Goal: Transaction & Acquisition: Obtain resource

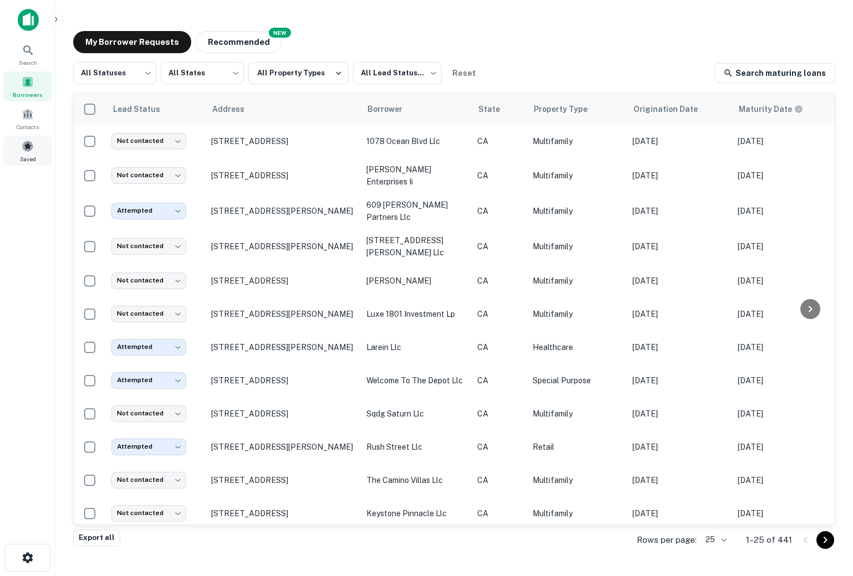
click at [30, 143] on span at bounding box center [28, 146] width 12 height 12
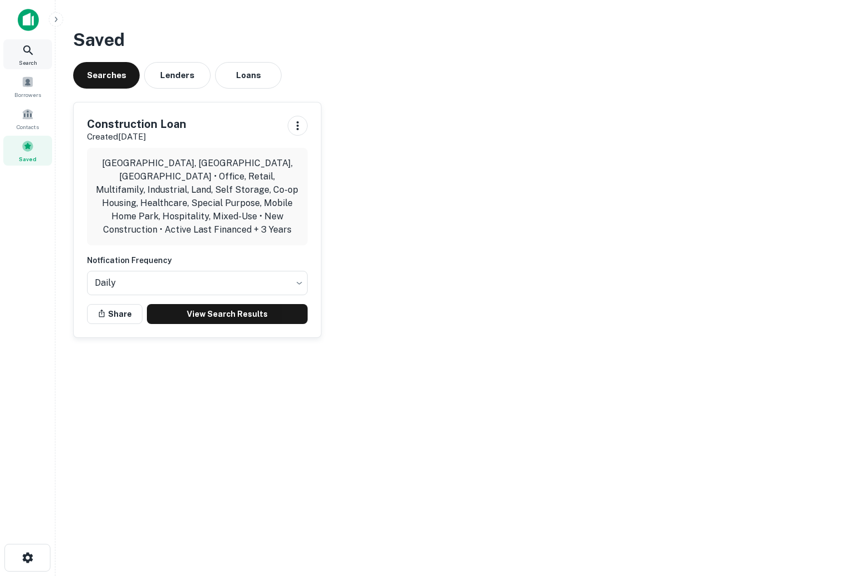
click at [20, 59] on span "Search" at bounding box center [28, 62] width 18 height 9
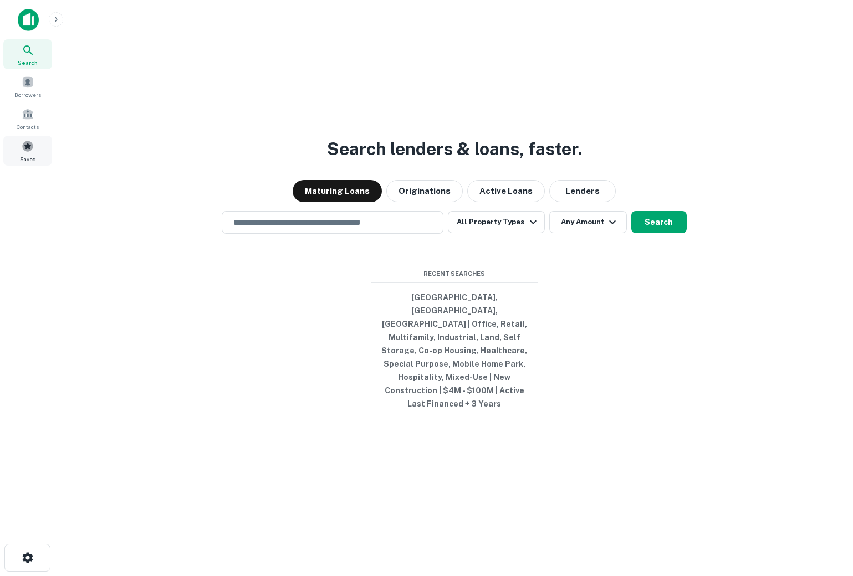
click at [25, 155] on span "Saved" at bounding box center [28, 159] width 16 height 9
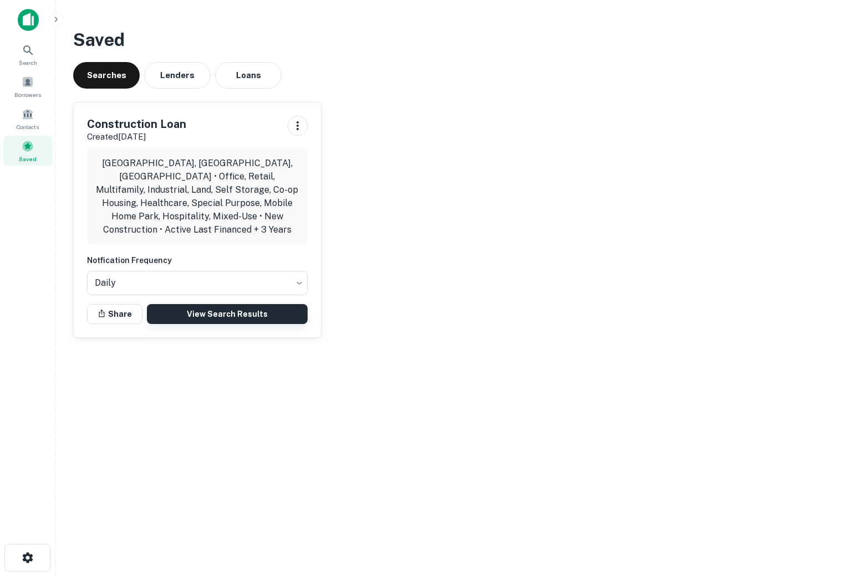
click at [215, 304] on link "View Search Results" at bounding box center [227, 314] width 161 height 20
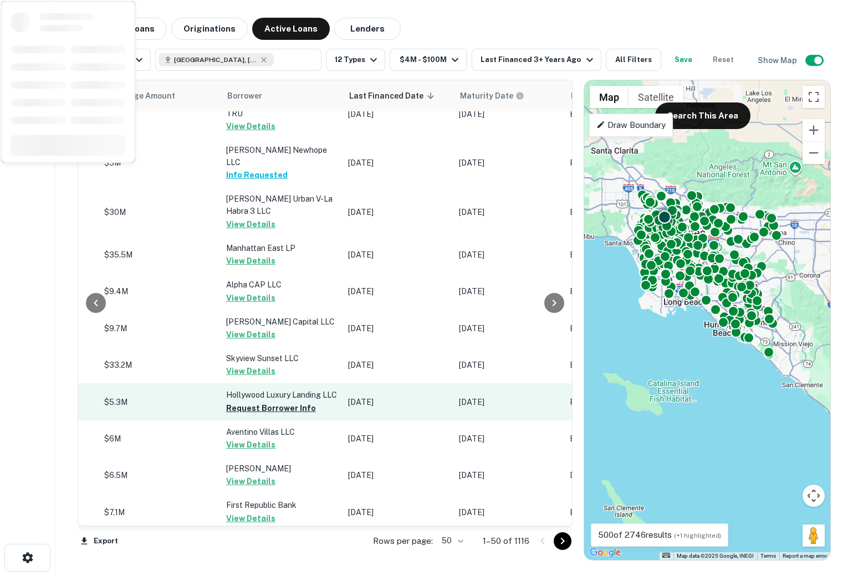
scroll to position [1208, 528]
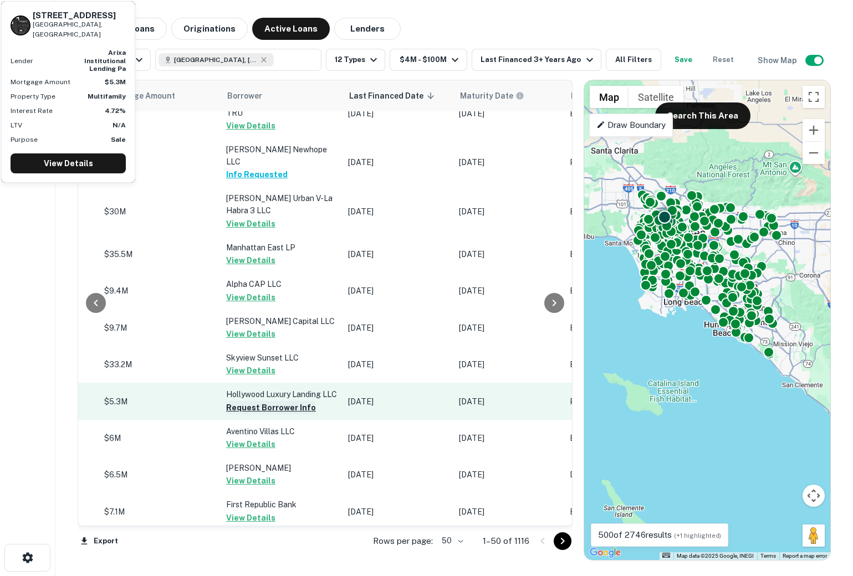
click at [267, 401] on button "Request Borrower Info" at bounding box center [271, 407] width 90 height 13
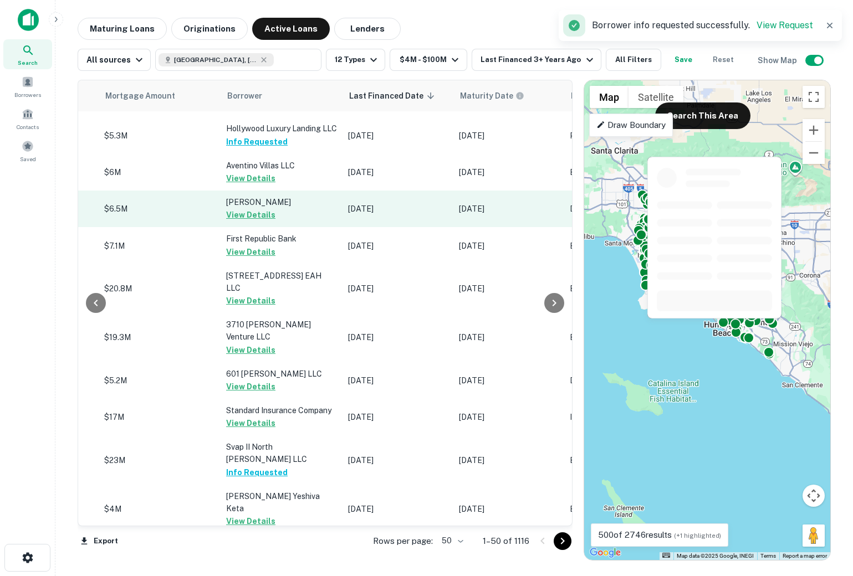
scroll to position [1543, 528]
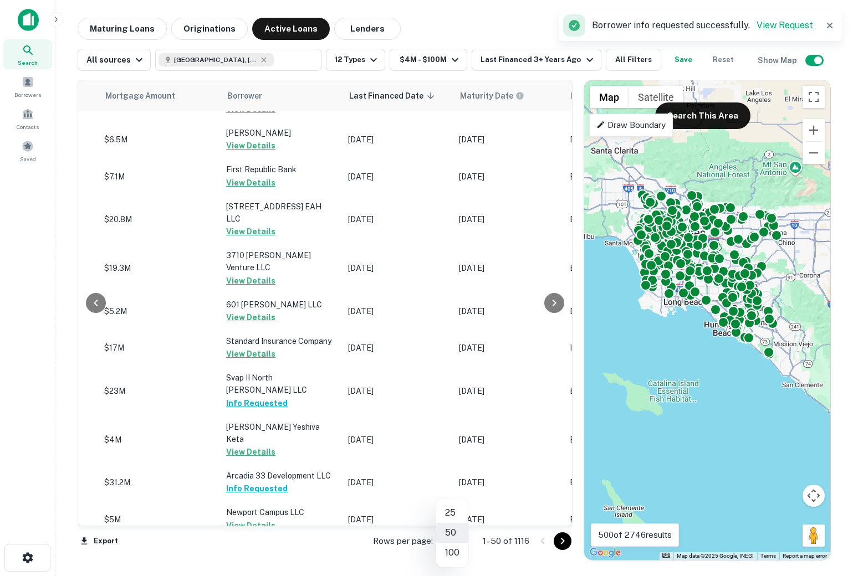
click at [451, 542] on body "Search Borrowers Contacts Saved Maturing Loans Originations Active Loans Lender…" at bounding box center [426, 288] width 853 height 576
click at [455, 552] on li "100" at bounding box center [452, 553] width 32 height 20
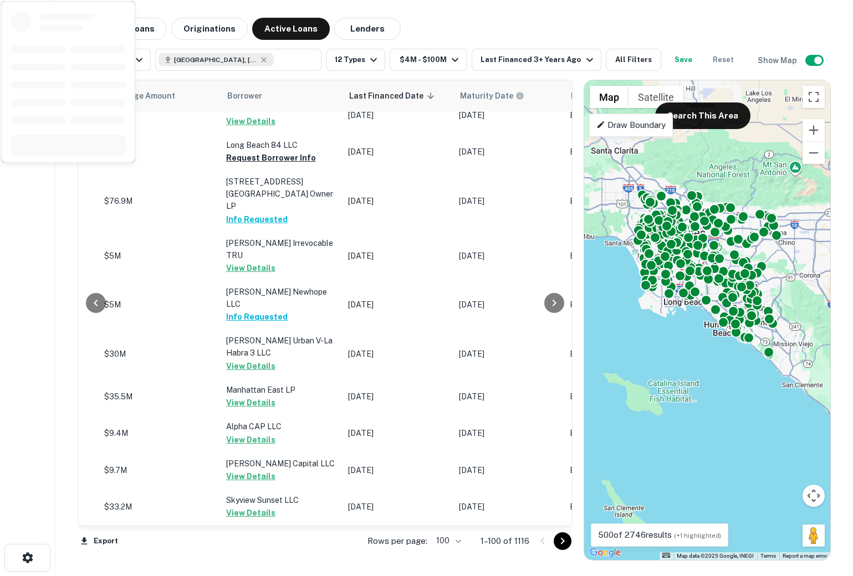
scroll to position [1054, 528]
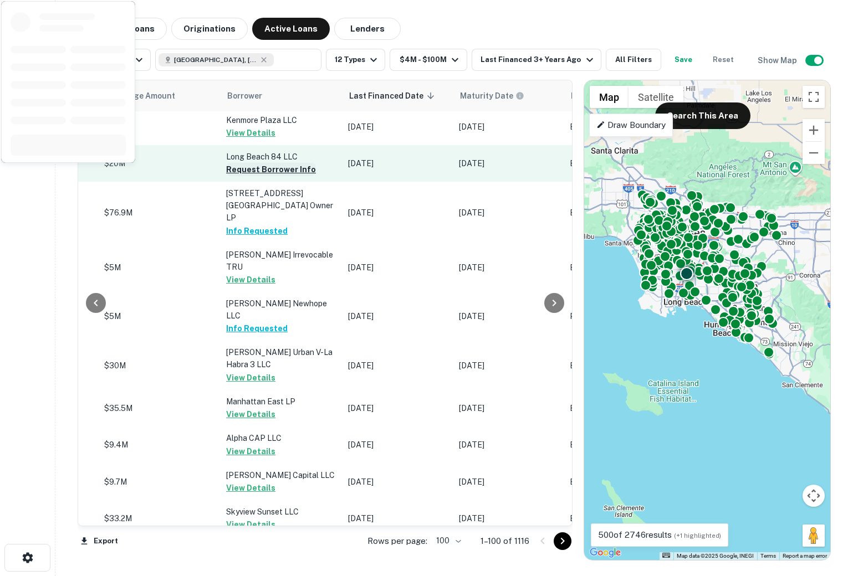
click at [262, 165] on button "Request Borrower Info" at bounding box center [271, 169] width 90 height 13
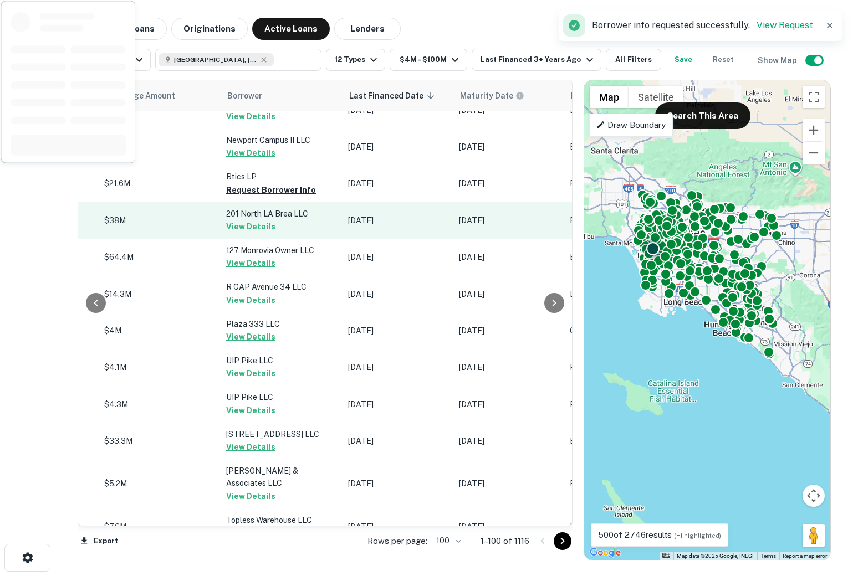
scroll to position [1925, 528]
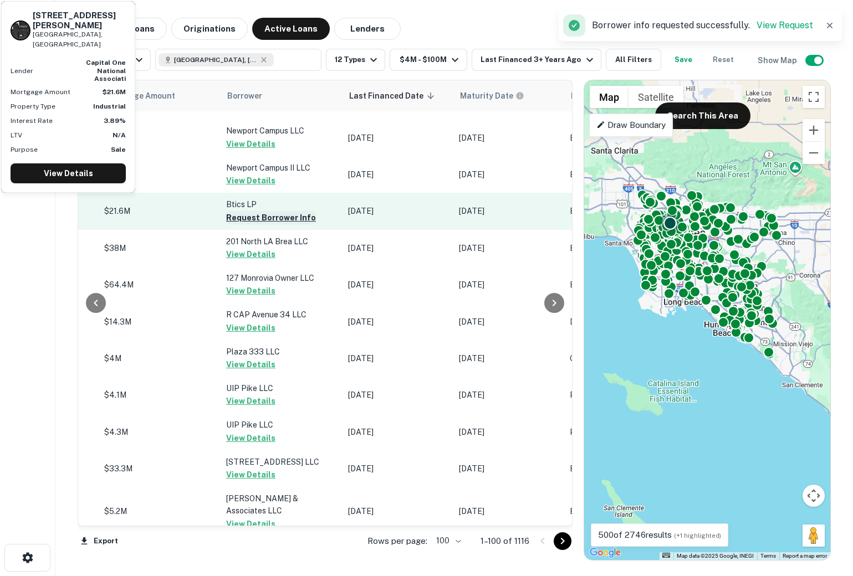
click at [244, 211] on button "Request Borrower Info" at bounding box center [271, 217] width 90 height 13
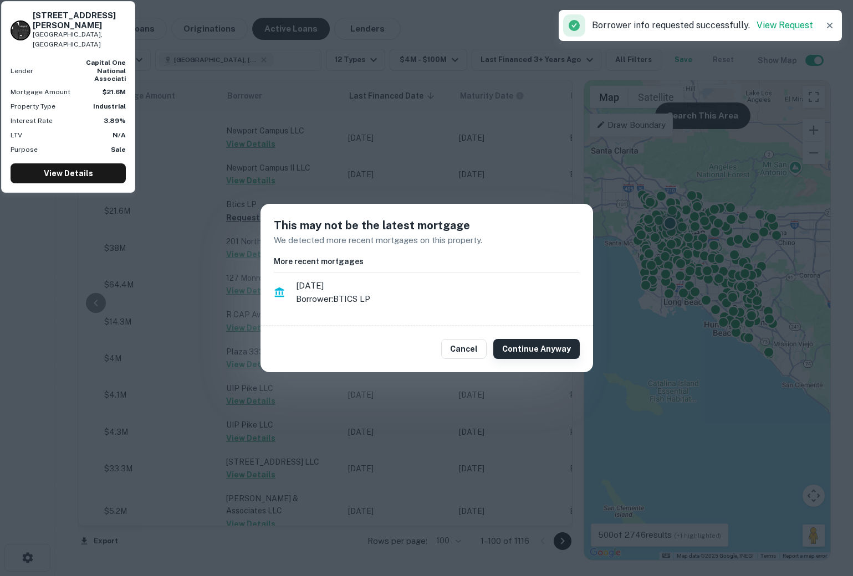
click at [537, 349] on button "Continue Anyway" at bounding box center [536, 349] width 86 height 20
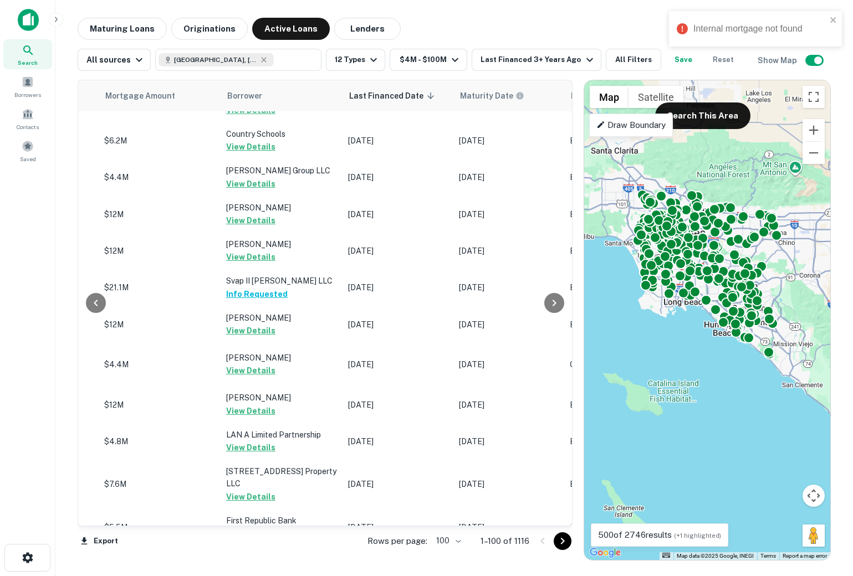
scroll to position [3487, 528]
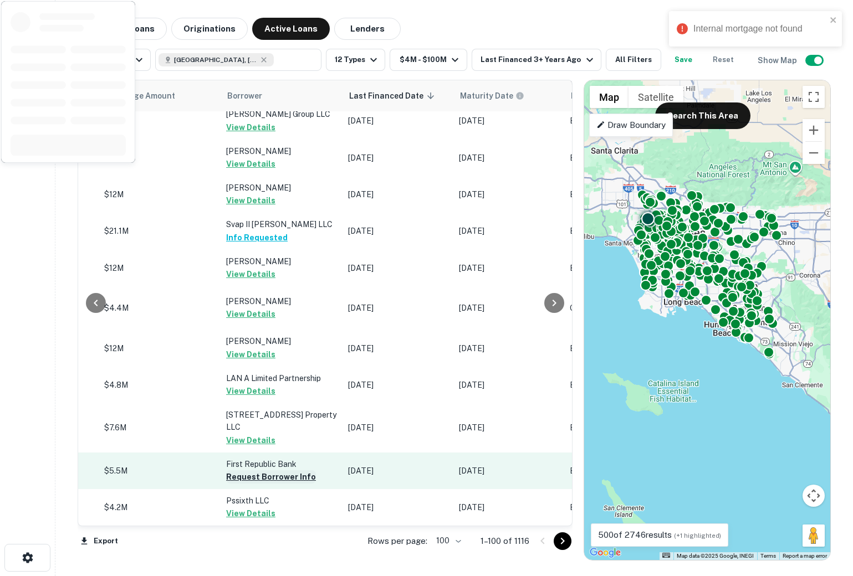
click at [240, 471] on button "Request Borrower Info" at bounding box center [271, 477] width 90 height 13
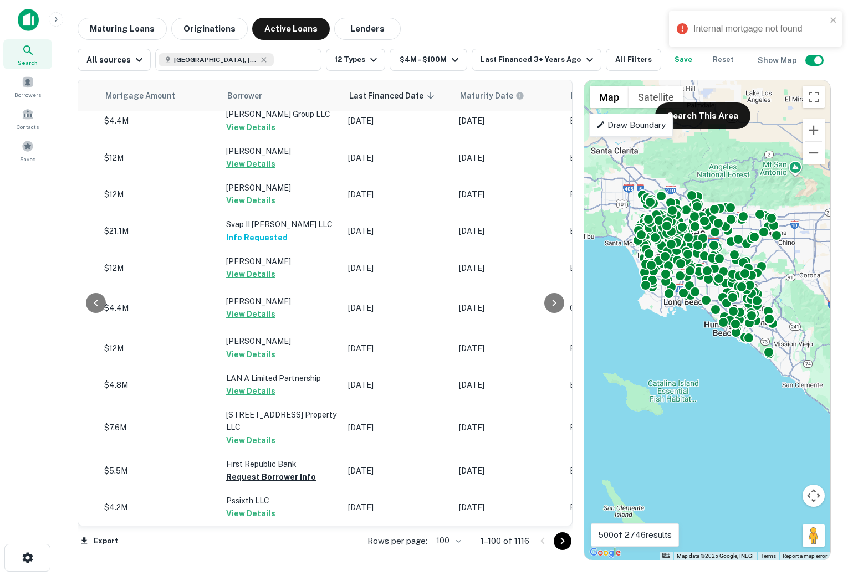
click at [564, 542] on icon "Go to next page" at bounding box center [562, 541] width 4 height 7
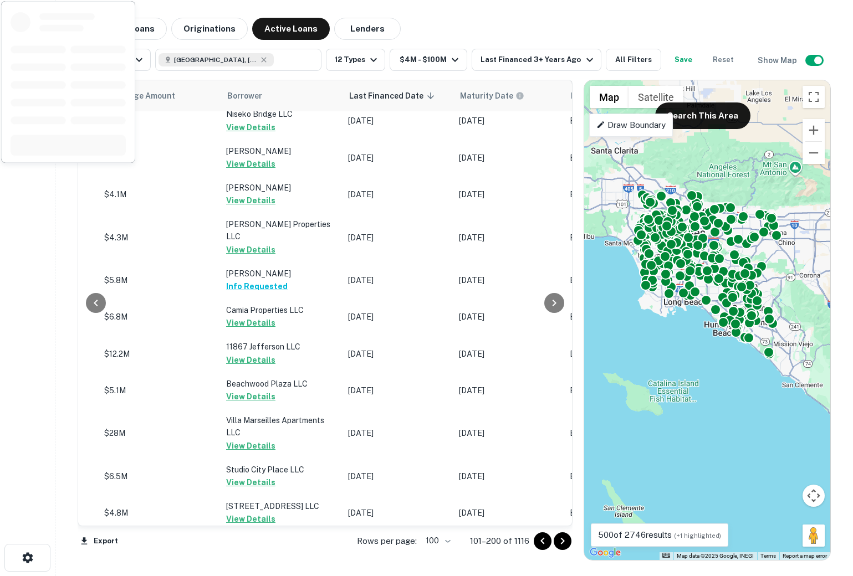
scroll to position [3420, 528]
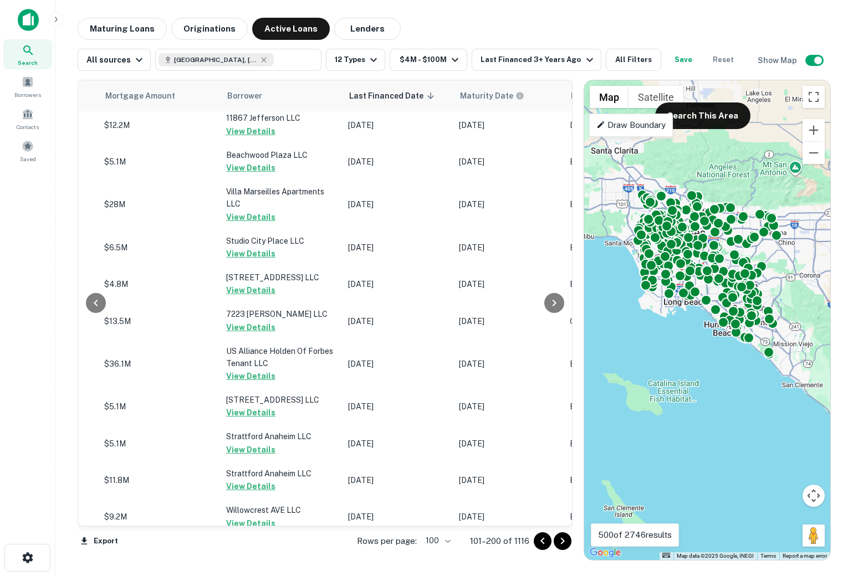
click at [569, 541] on button "Go to next page" at bounding box center [563, 542] width 18 height 18
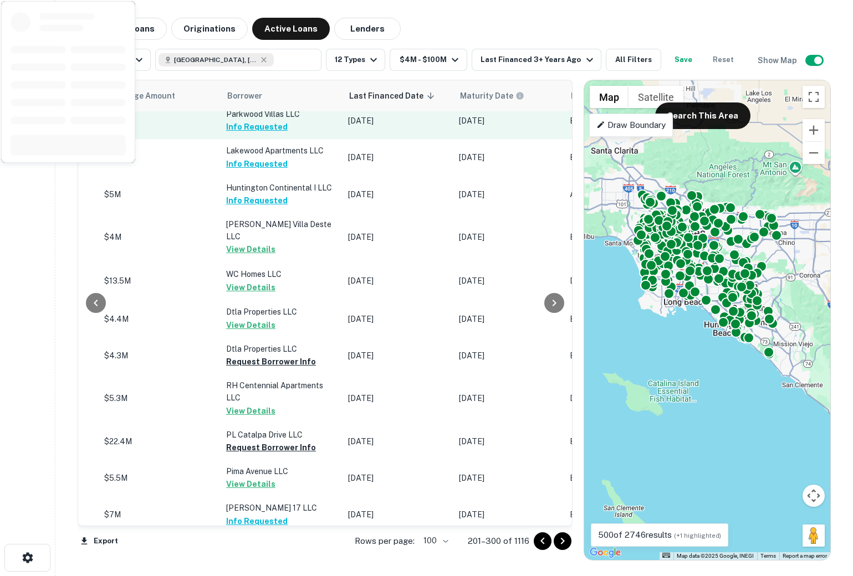
scroll to position [3580, 528]
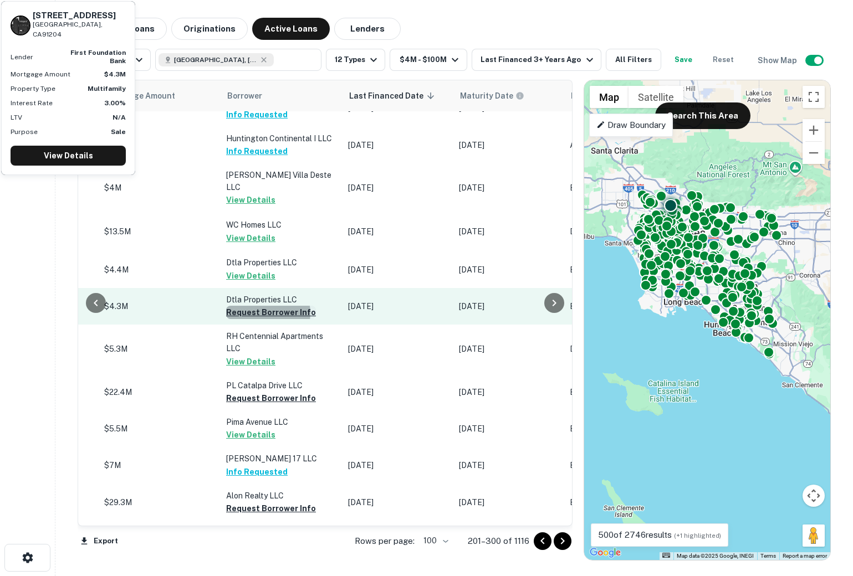
click at [260, 306] on button "Request Borrower Info" at bounding box center [271, 312] width 90 height 13
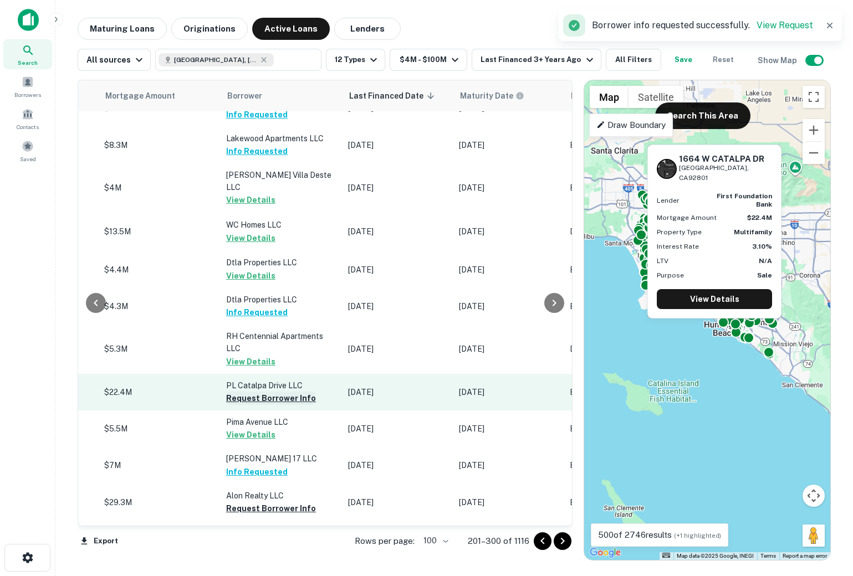
click at [253, 392] on button "Request Borrower Info" at bounding box center [271, 398] width 90 height 13
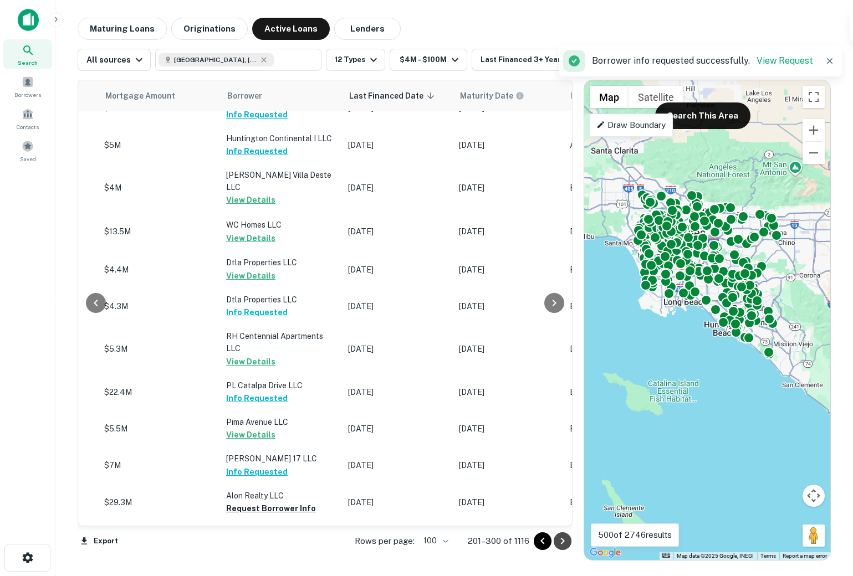
click at [567, 545] on icon "Go to next page" at bounding box center [562, 541] width 13 height 13
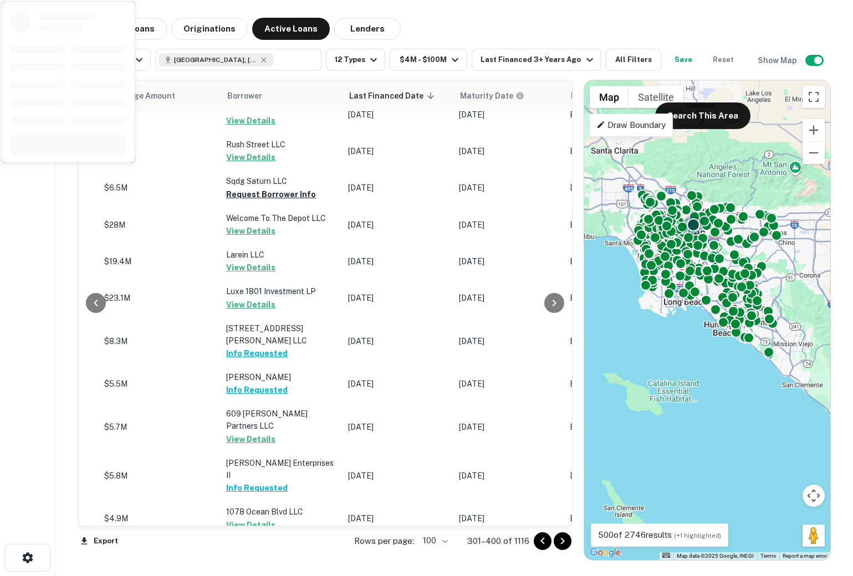
scroll to position [0, 528]
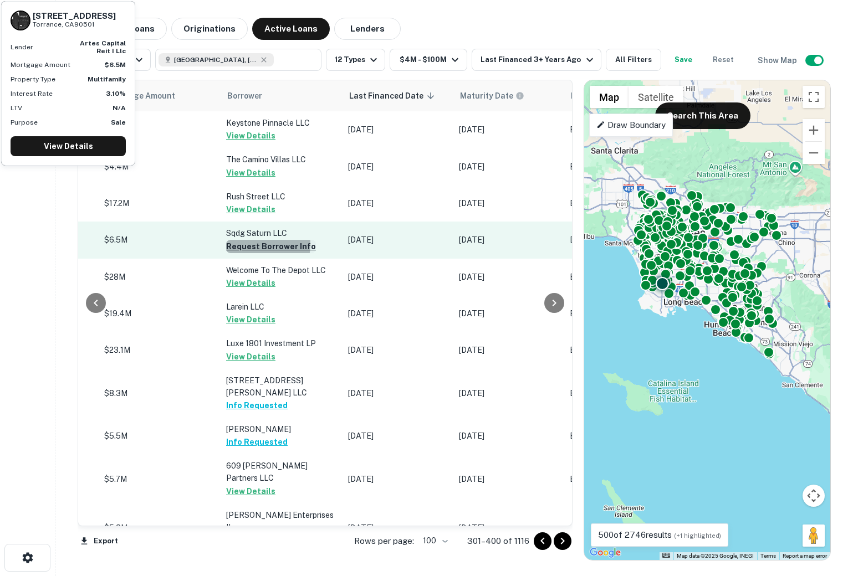
click at [253, 244] on button "Request Borrower Info" at bounding box center [271, 246] width 90 height 13
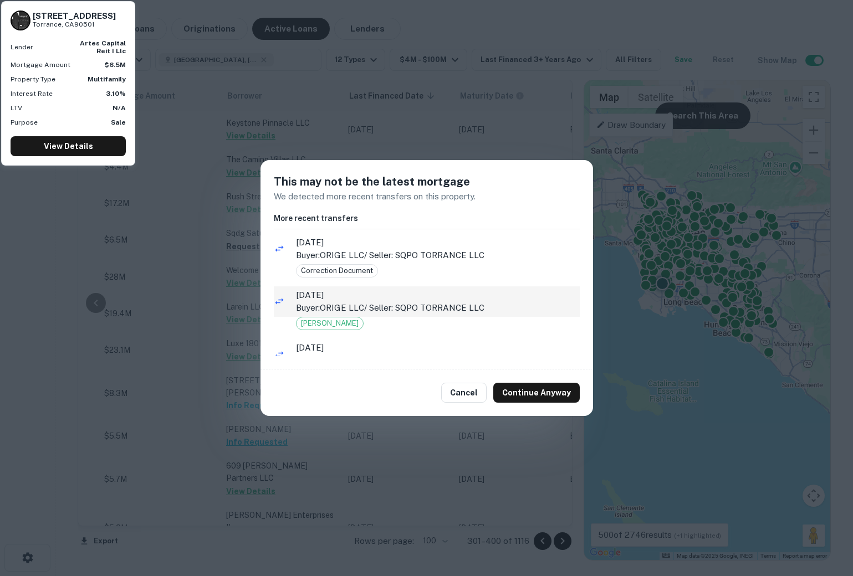
scroll to position [24, 0]
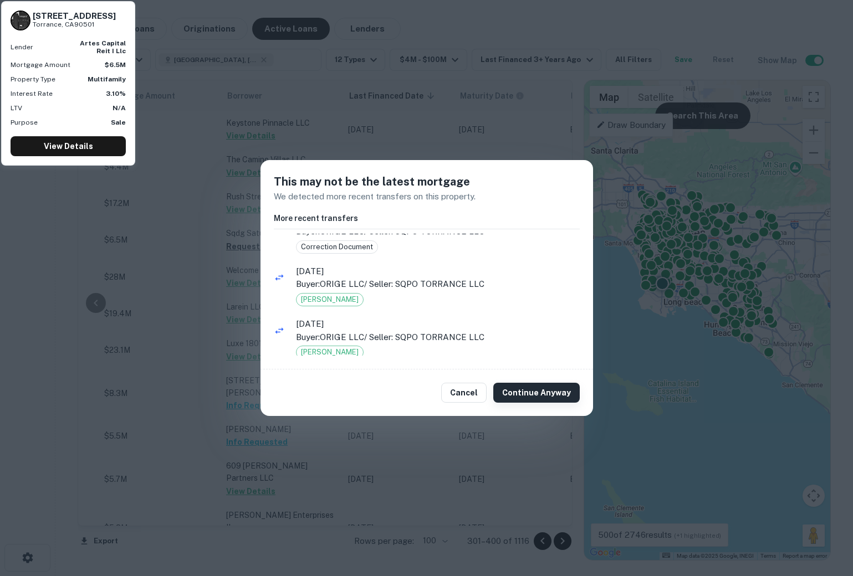
click at [537, 390] on button "Continue Anyway" at bounding box center [536, 393] width 86 height 20
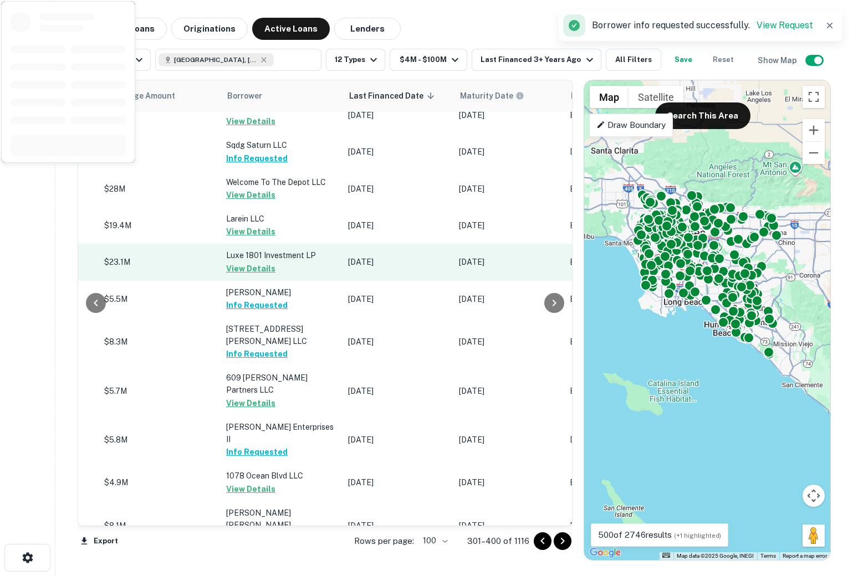
scroll to position [275, 528]
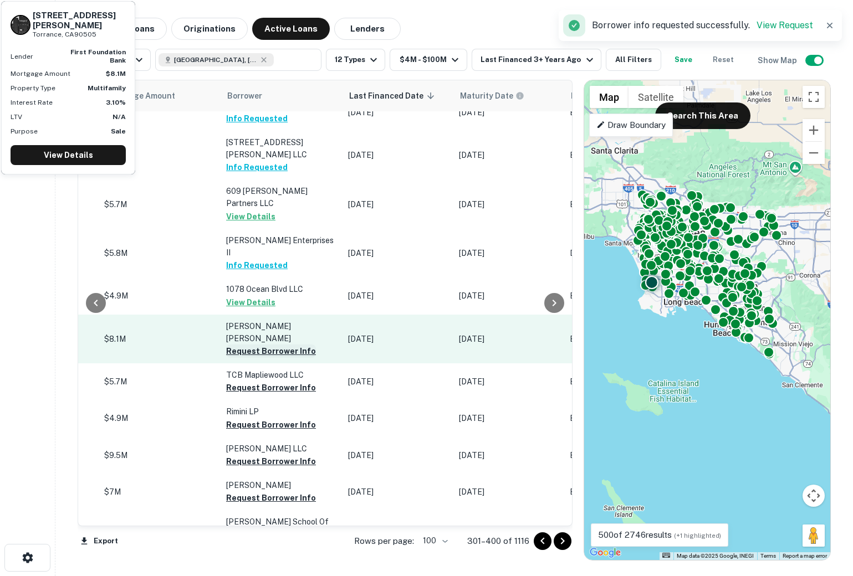
click at [242, 345] on button "Request Borrower Info" at bounding box center [271, 351] width 90 height 13
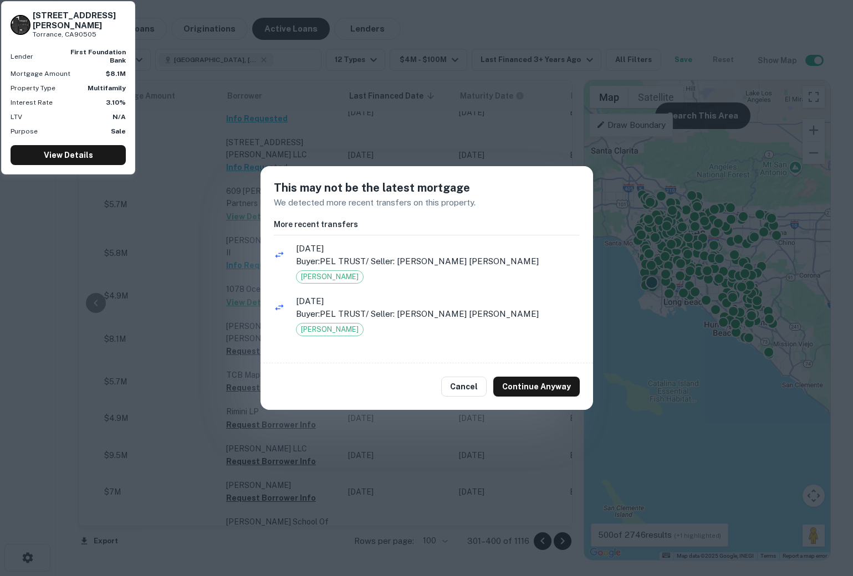
drag, startPoint x: 540, startPoint y: 387, endPoint x: 348, endPoint y: 341, distance: 197.2
click at [407, 359] on div "This may not be the latest mortgage We detected more recent transfers on this p…" at bounding box center [427, 288] width 333 height 244
click at [556, 390] on button "Continue Anyway" at bounding box center [536, 387] width 86 height 20
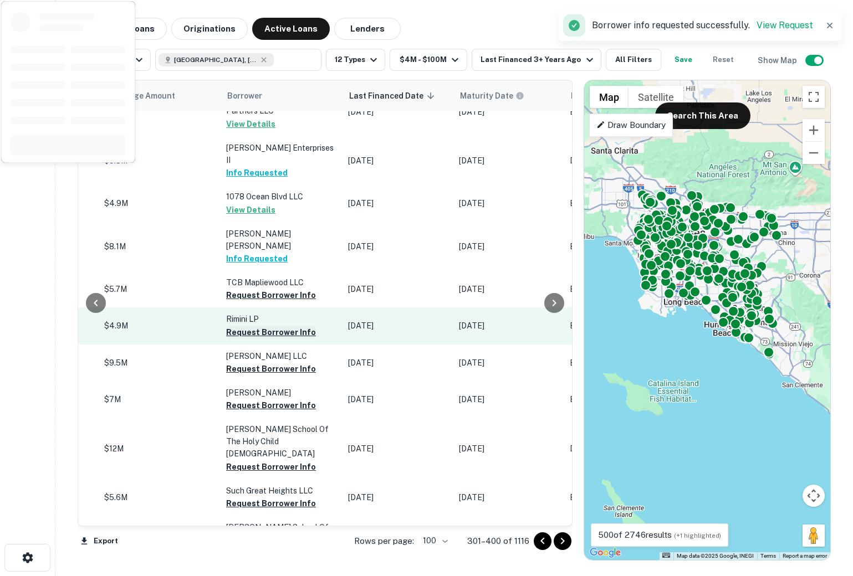
scroll to position [375, 528]
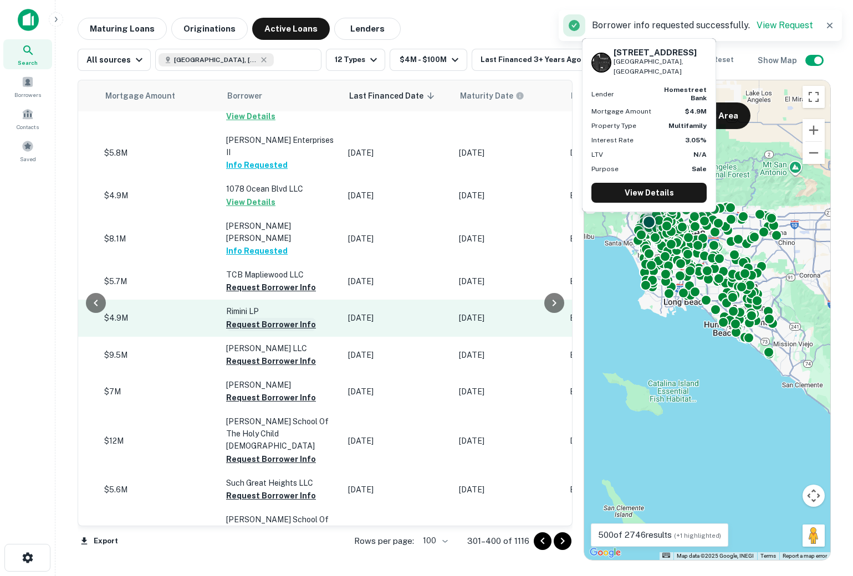
click at [243, 318] on button "Request Borrower Info" at bounding box center [271, 324] width 90 height 13
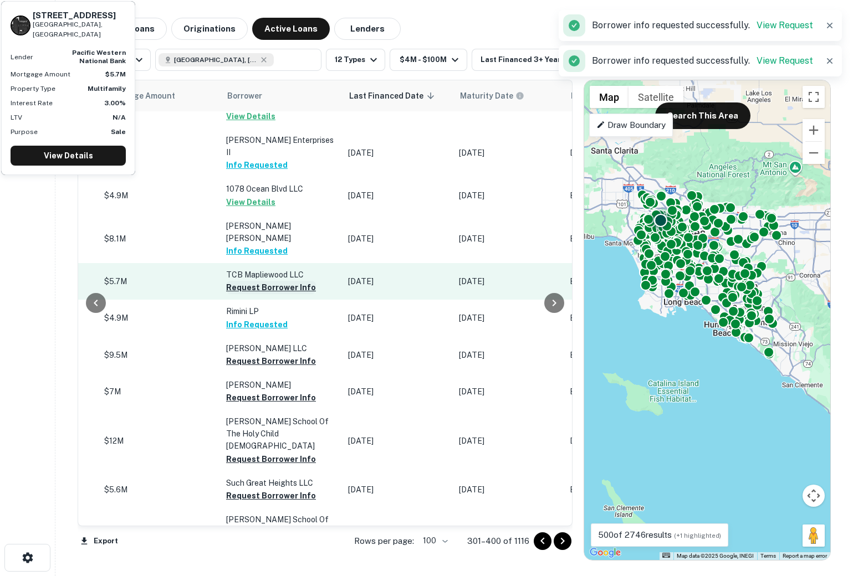
click at [251, 281] on button "Request Borrower Info" at bounding box center [271, 287] width 90 height 13
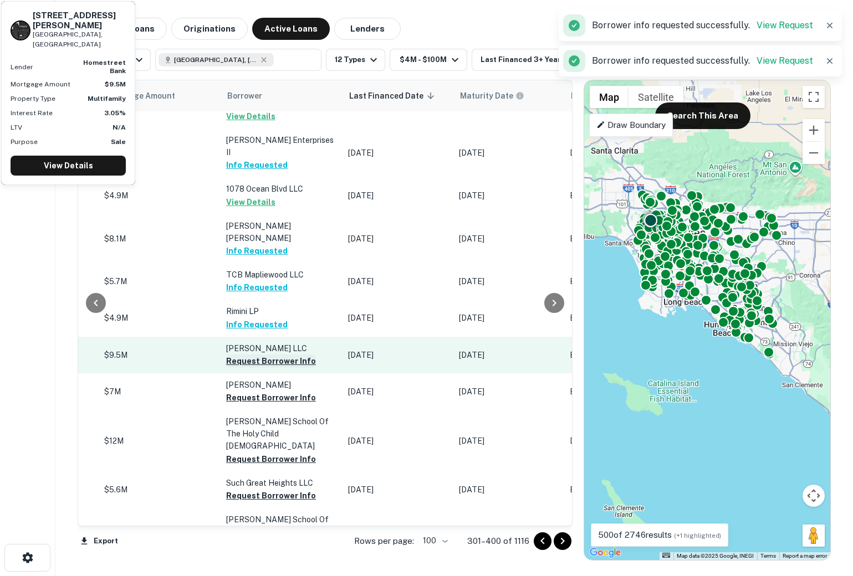
click at [250, 355] on button "Request Borrower Info" at bounding box center [271, 361] width 90 height 13
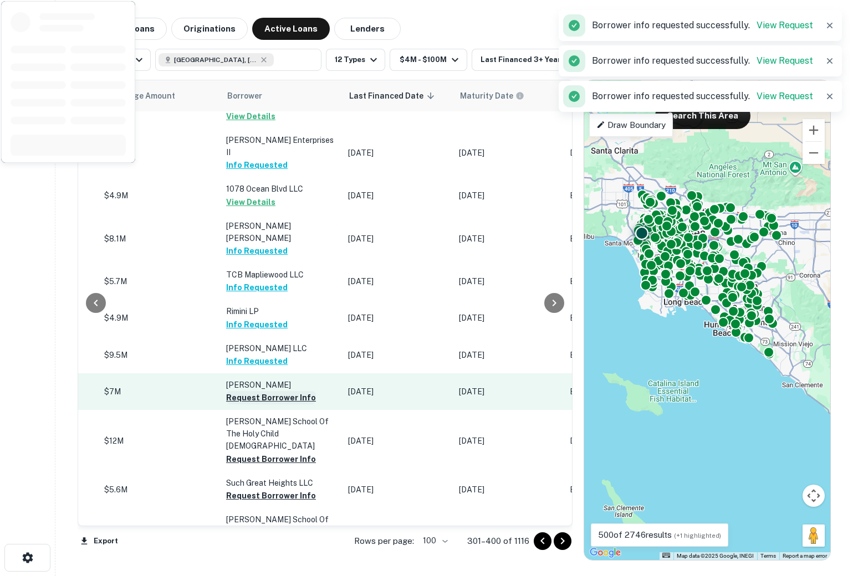
click at [256, 391] on button "Request Borrower Info" at bounding box center [271, 397] width 90 height 13
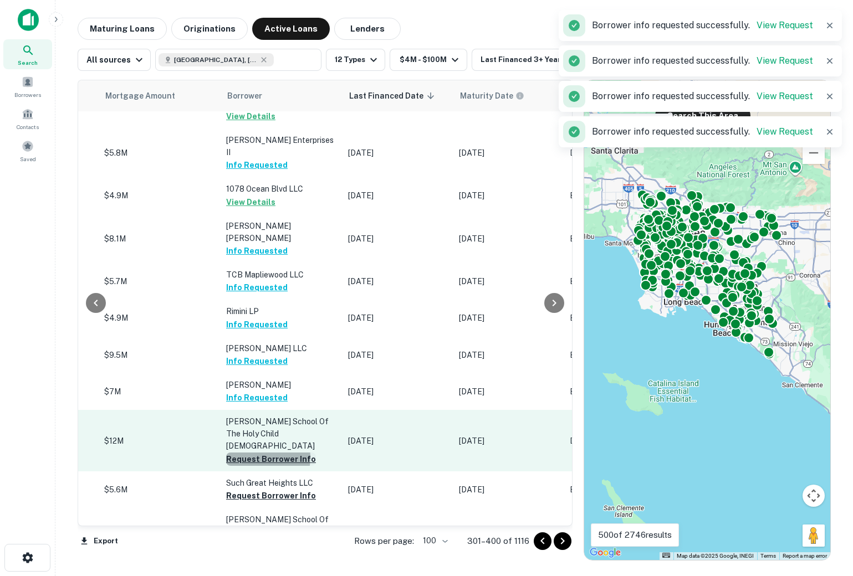
click at [257, 453] on button "Request Borrower Info" at bounding box center [271, 459] width 90 height 13
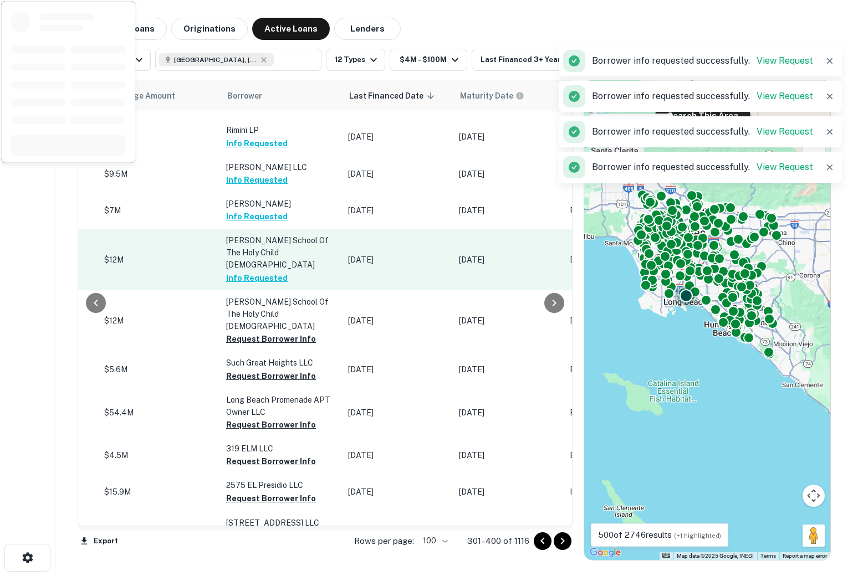
scroll to position [563, 528]
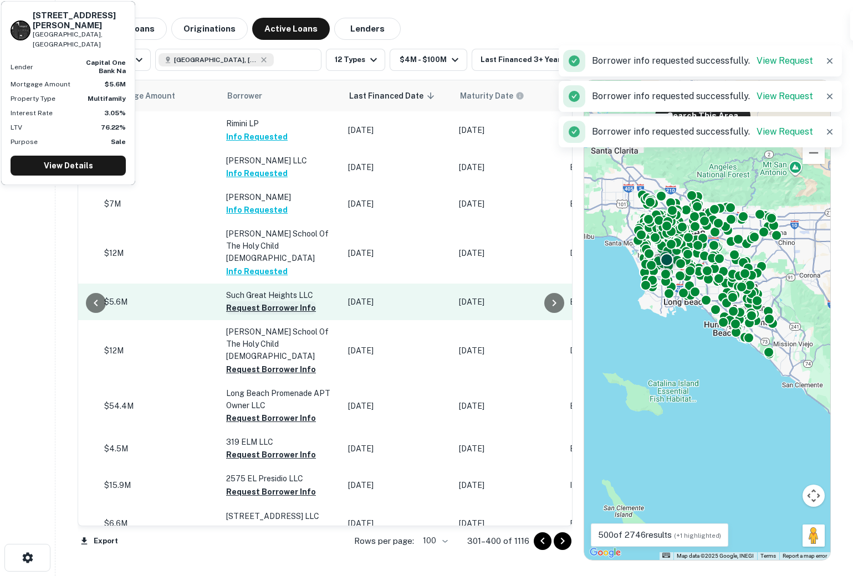
click at [243, 302] on button "Request Borrower Info" at bounding box center [271, 308] width 90 height 13
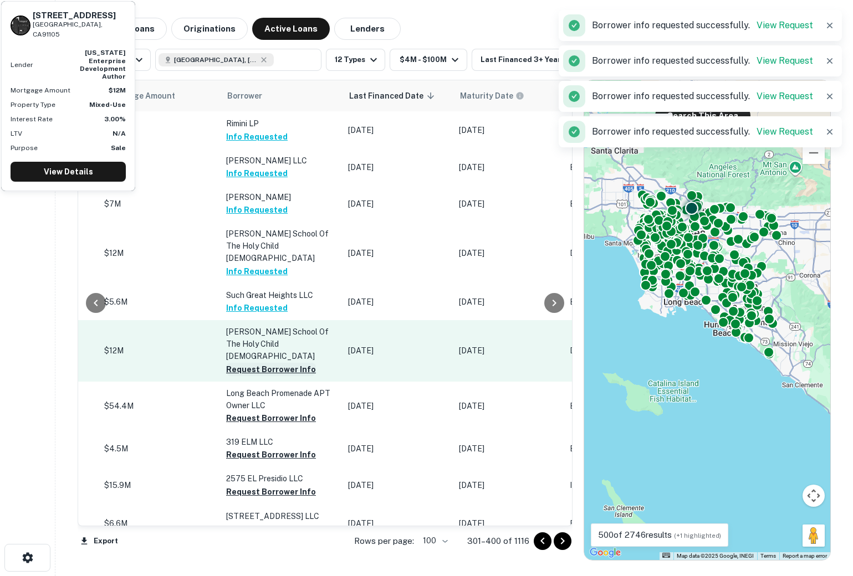
click at [243, 363] on button "Request Borrower Info" at bounding box center [271, 369] width 90 height 13
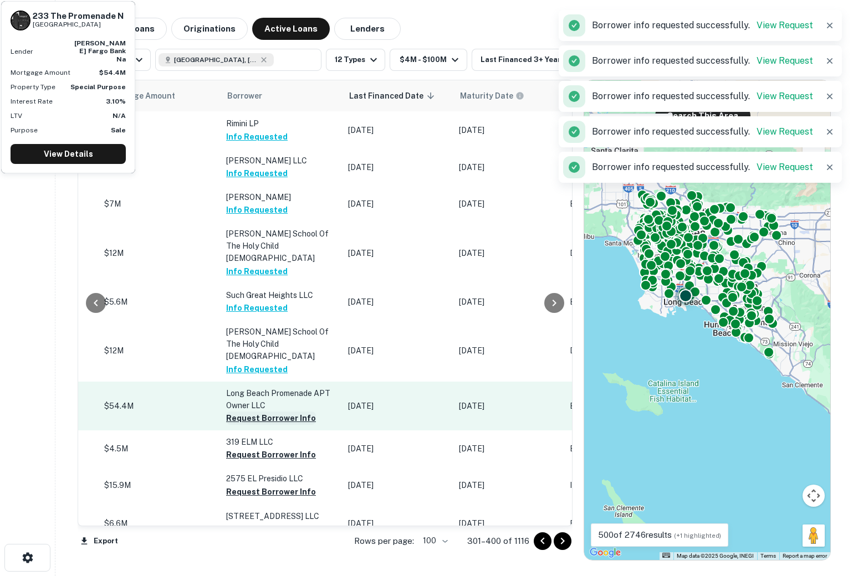
click at [246, 412] on button "Request Borrower Info" at bounding box center [271, 418] width 90 height 13
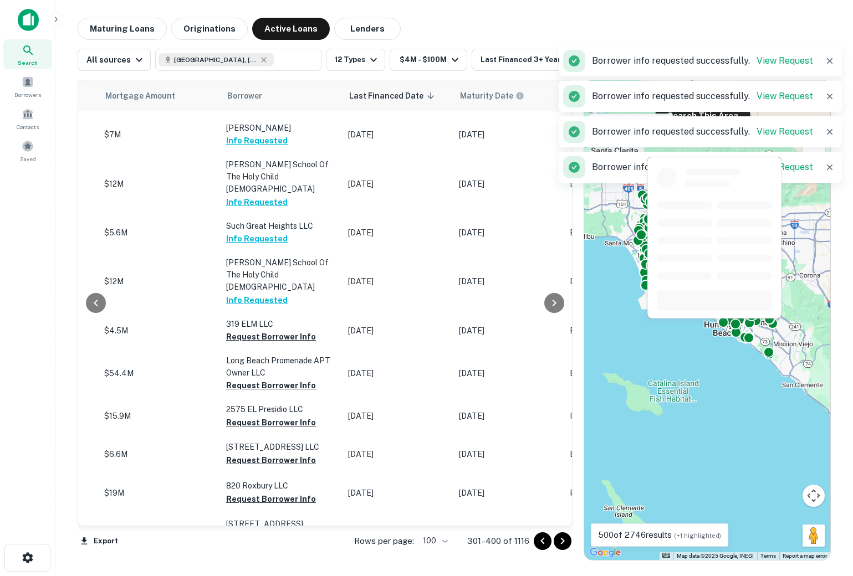
scroll to position [635, 528]
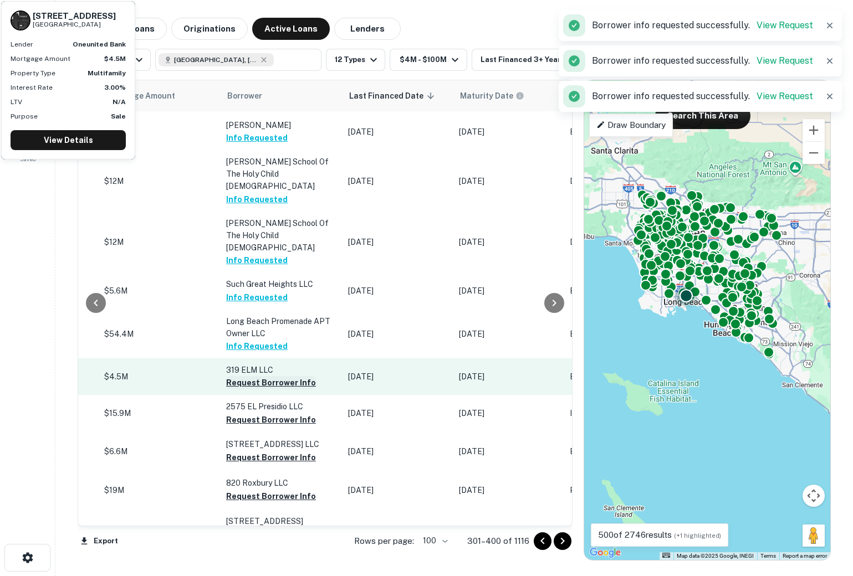
click at [244, 376] on button "Request Borrower Info" at bounding box center [271, 382] width 90 height 13
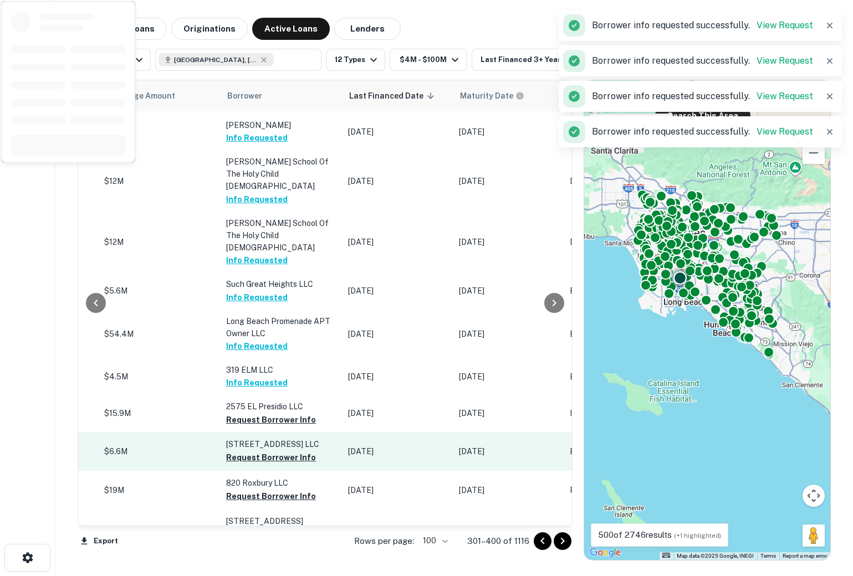
click at [242, 414] on button "Request Borrower Info" at bounding box center [271, 420] width 90 height 13
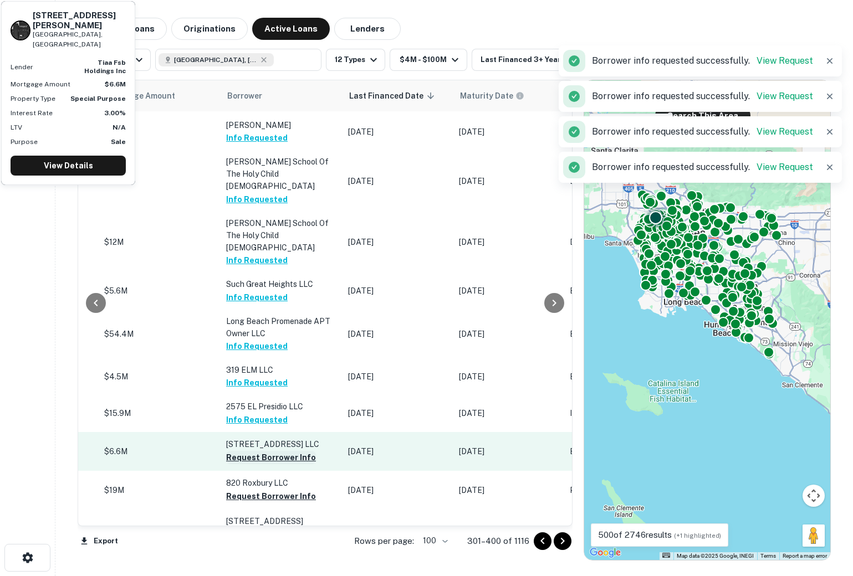
click at [245, 451] on button "Request Borrower Info" at bounding box center [271, 457] width 90 height 13
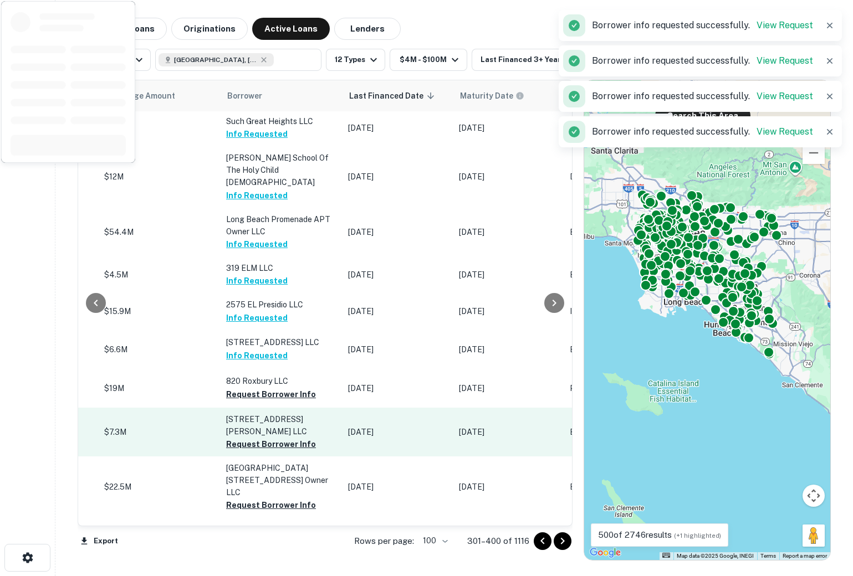
scroll to position [782, 528]
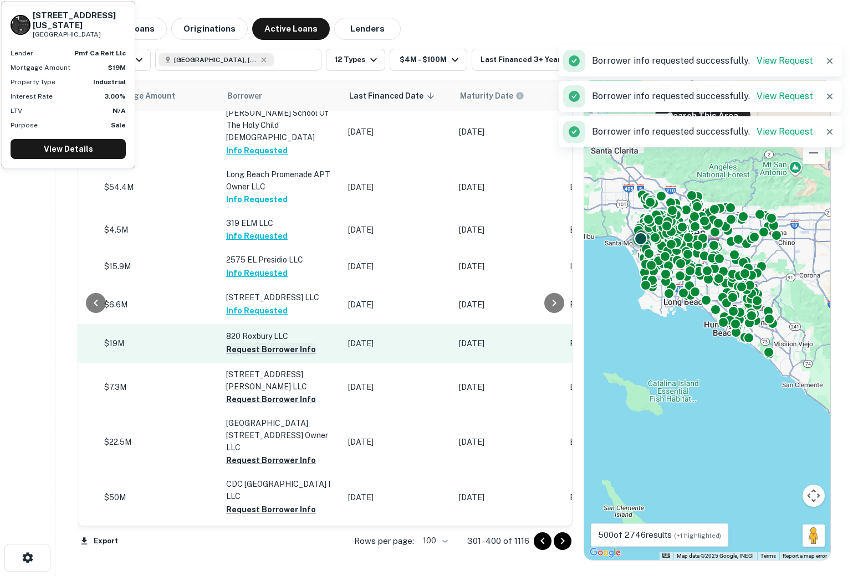
click at [242, 343] on button "Request Borrower Info" at bounding box center [271, 349] width 90 height 13
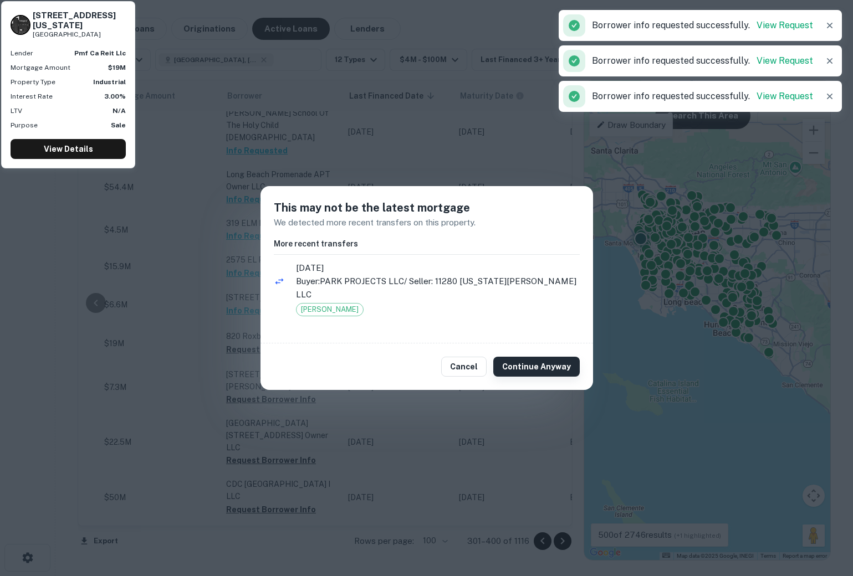
click at [532, 357] on button "Continue Anyway" at bounding box center [536, 367] width 86 height 20
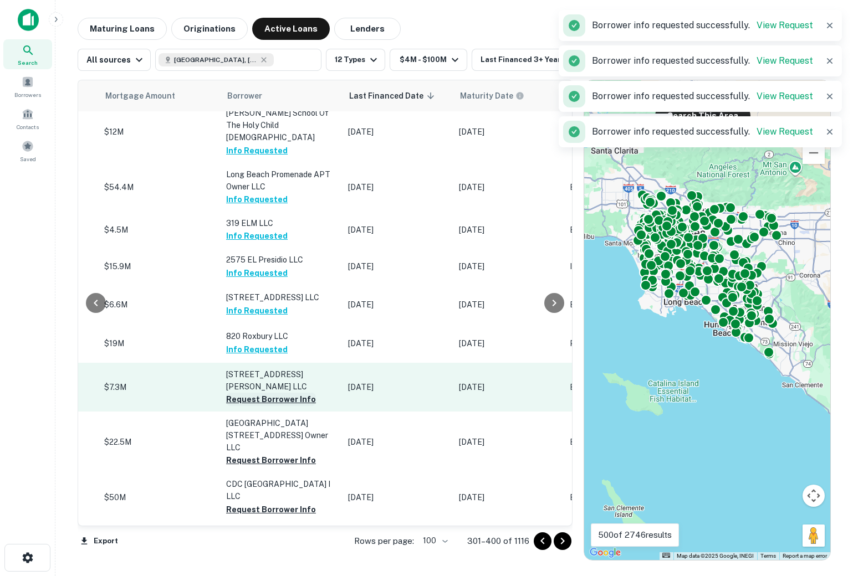
click at [253, 393] on button "Request Borrower Info" at bounding box center [271, 399] width 90 height 13
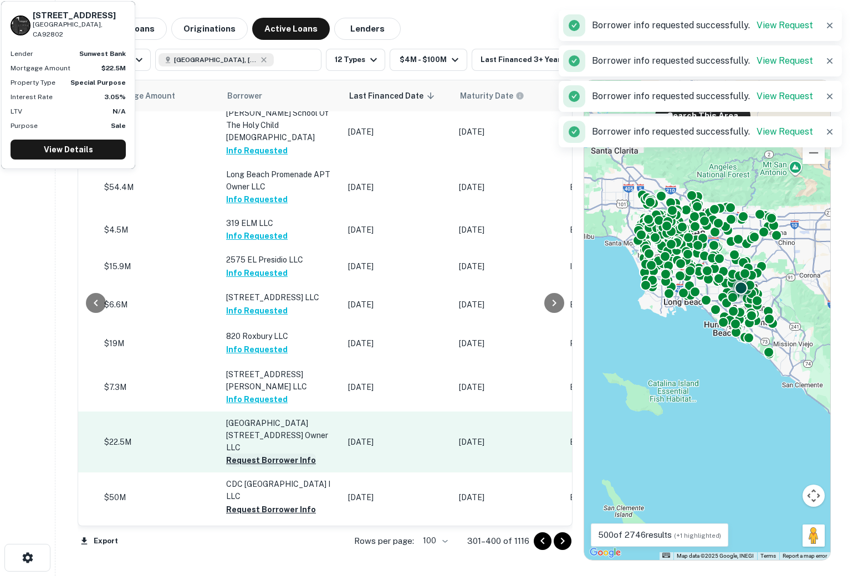
click at [249, 454] on button "Request Borrower Info" at bounding box center [271, 460] width 90 height 13
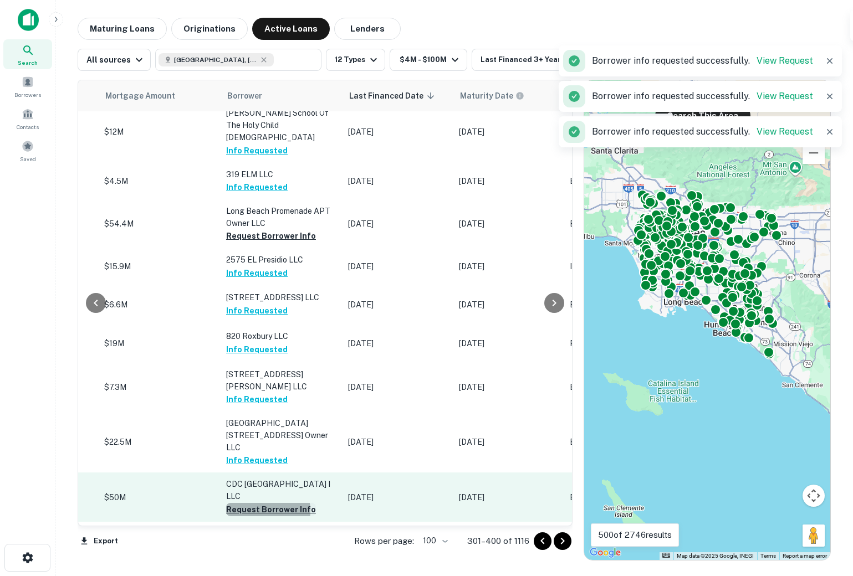
click at [254, 503] on button "Request Borrower Info" at bounding box center [271, 509] width 90 height 13
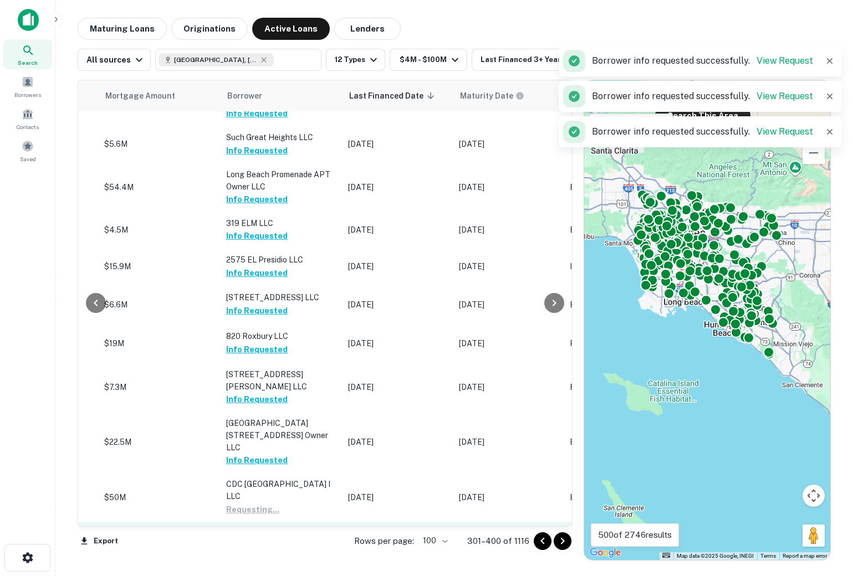
click at [259, 540] on button "Request Borrower Info" at bounding box center [271, 546] width 90 height 13
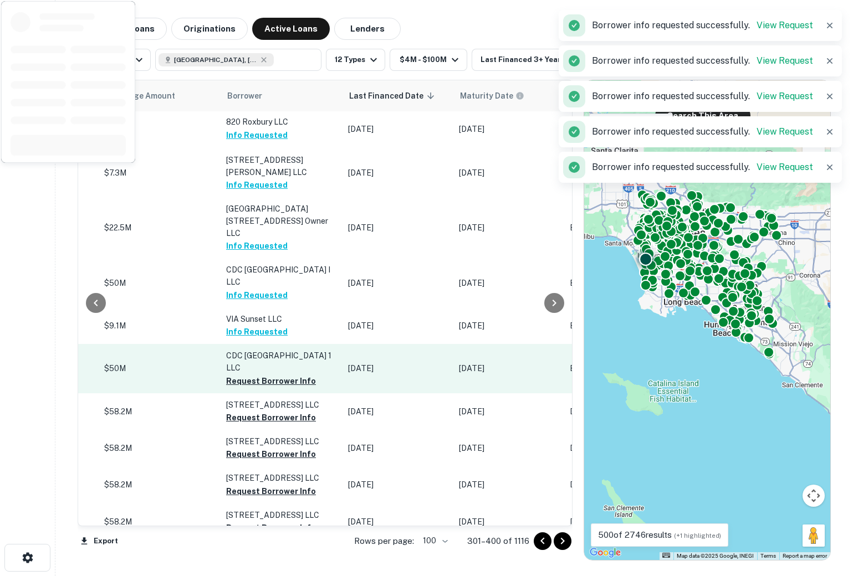
scroll to position [1003, 528]
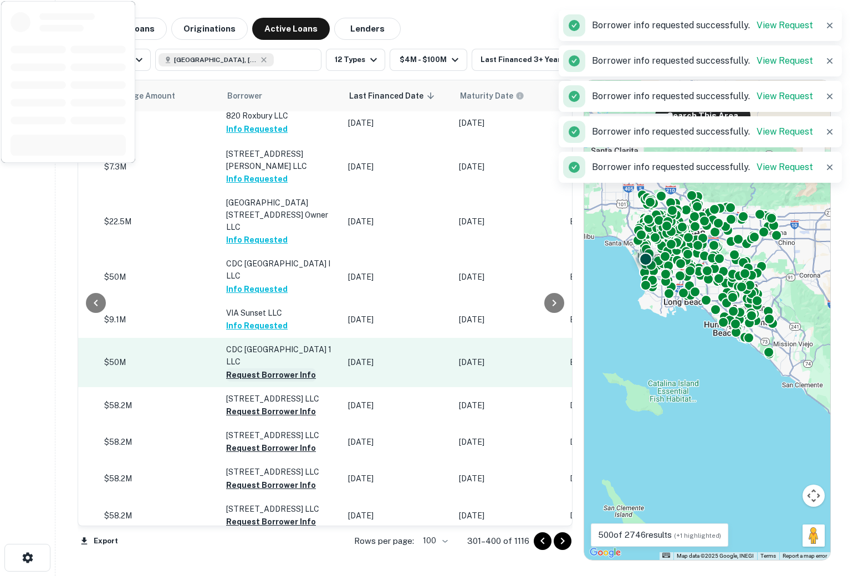
click at [236, 369] on button "Request Borrower Info" at bounding box center [271, 375] width 90 height 13
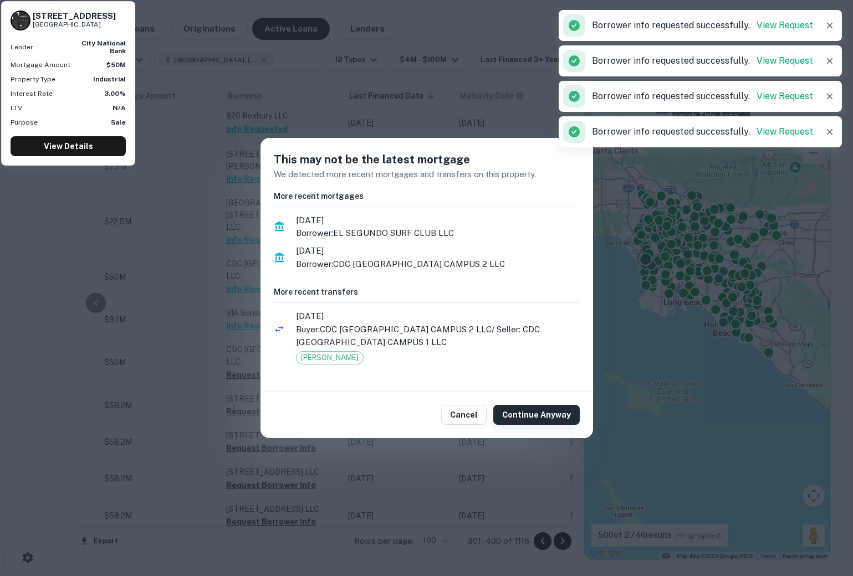
click at [544, 410] on button "Continue Anyway" at bounding box center [536, 415] width 86 height 20
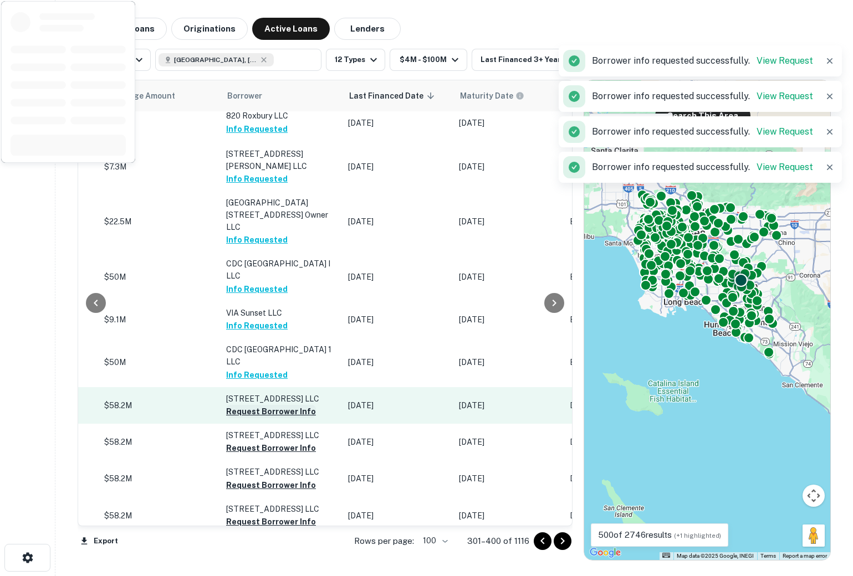
click at [260, 405] on button "Request Borrower Info" at bounding box center [271, 411] width 90 height 13
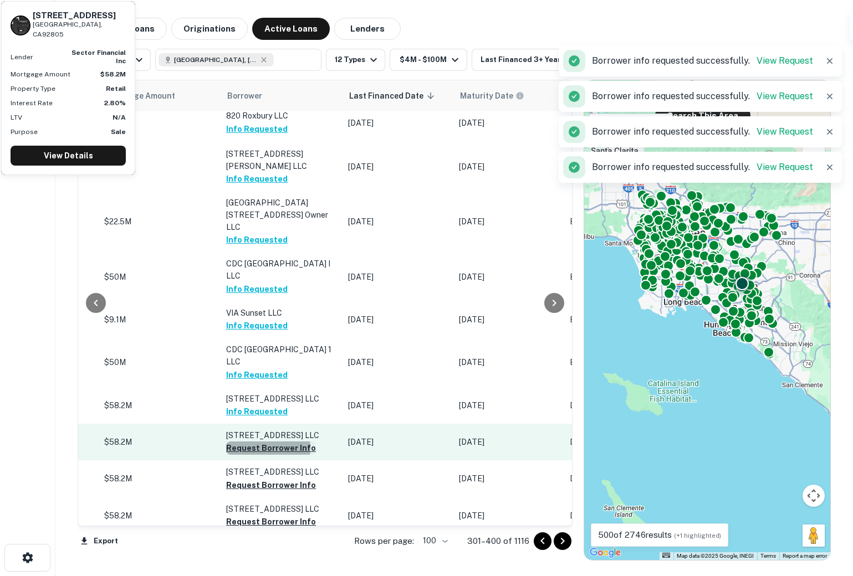
click at [253, 442] on button "Request Borrower Info" at bounding box center [271, 448] width 90 height 13
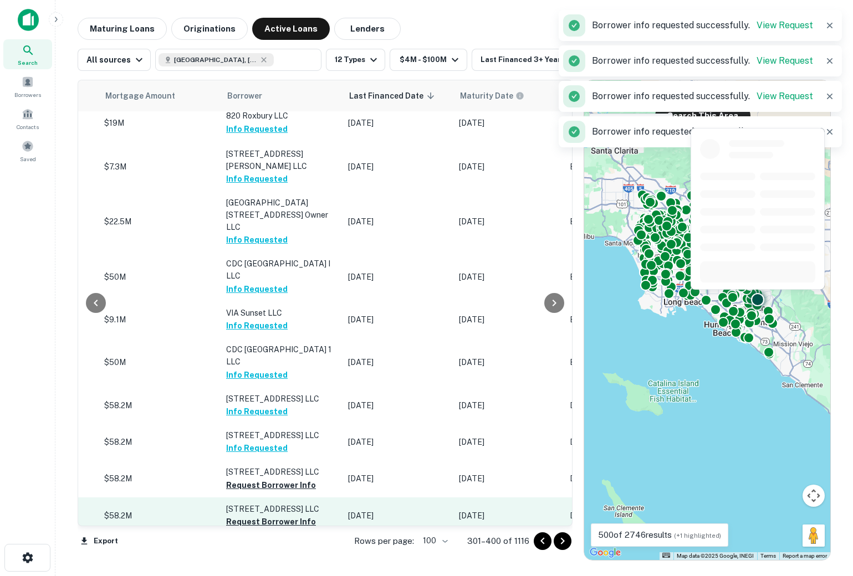
click at [250, 479] on button "Request Borrower Info" at bounding box center [271, 485] width 90 height 13
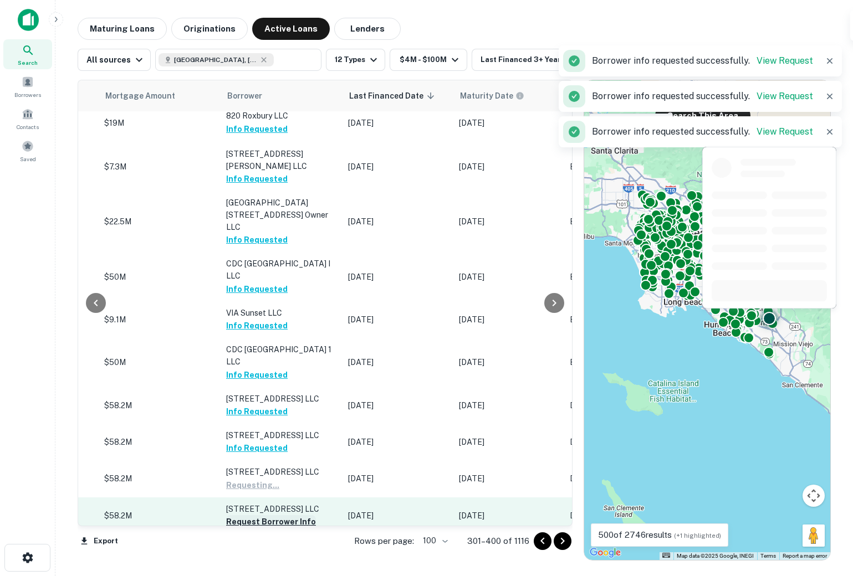
click at [251, 516] on button "Request Borrower Info" at bounding box center [271, 522] width 90 height 13
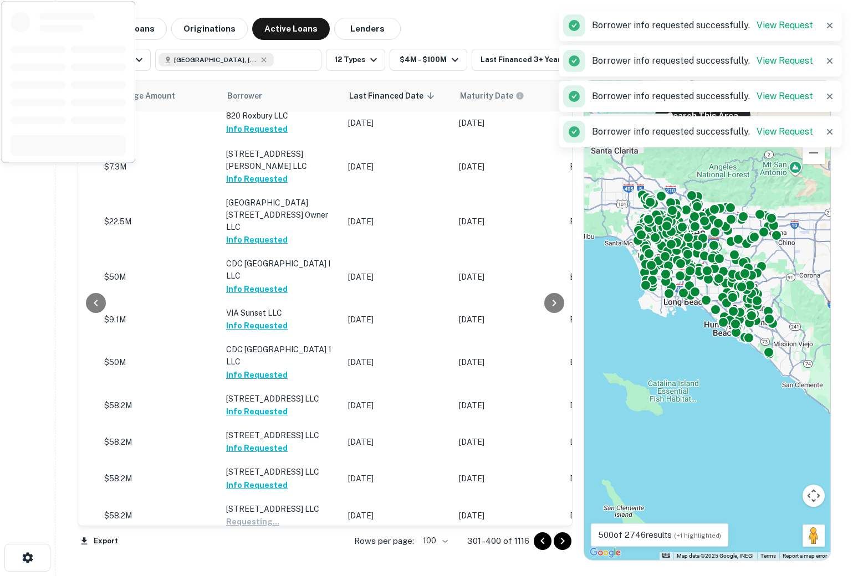
scroll to position [1206, 528]
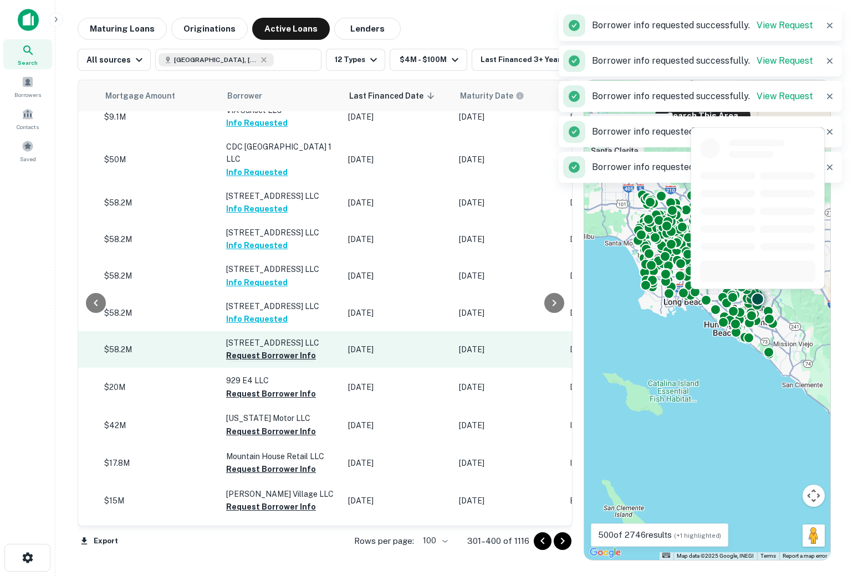
click at [242, 349] on button "Request Borrower Info" at bounding box center [271, 355] width 90 height 13
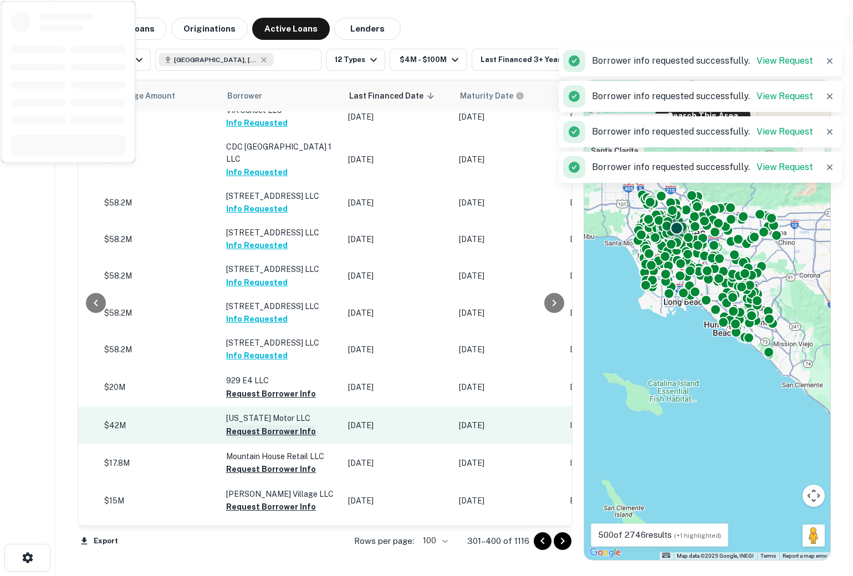
click at [247, 387] on button "Request Borrower Info" at bounding box center [271, 393] width 90 height 13
click at [252, 425] on button "Request Borrower Info" at bounding box center [271, 431] width 90 height 13
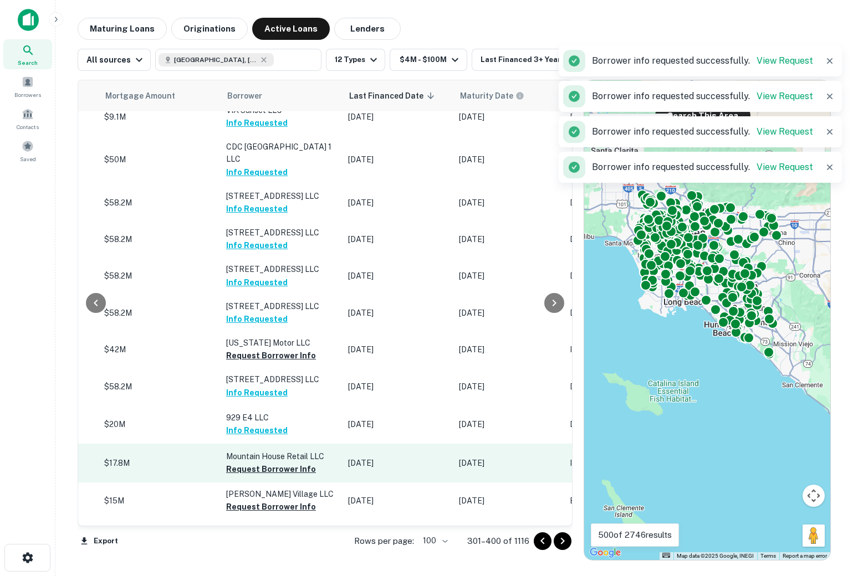
click at [270, 444] on td "Mountain House Retail LLC Request Borrower Info" at bounding box center [282, 463] width 122 height 39
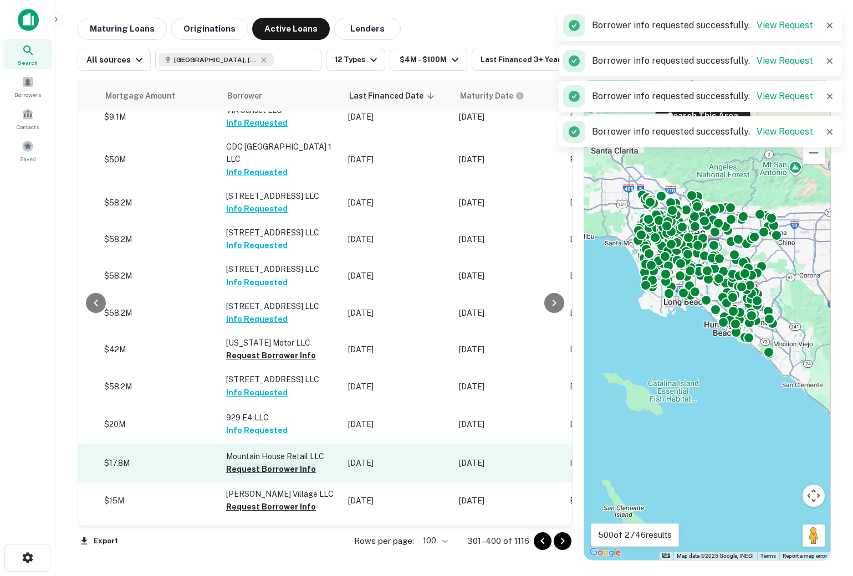
click at [264, 463] on button "Request Borrower Info" at bounding box center [271, 469] width 90 height 13
